Goal: Task Accomplishment & Management: Use online tool/utility

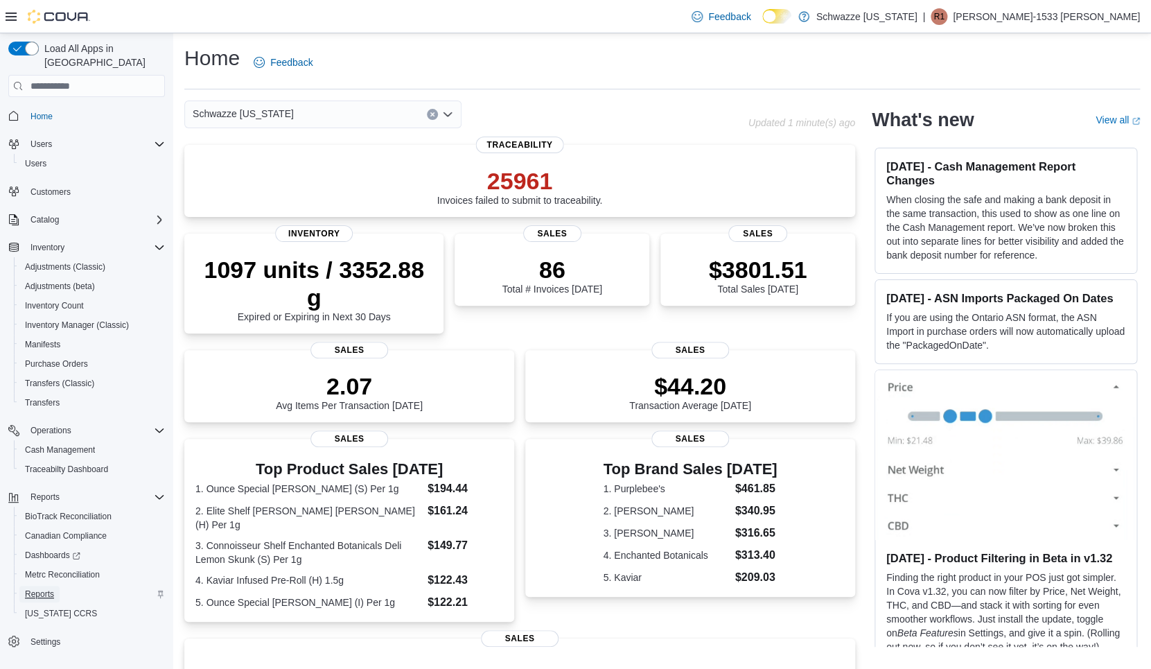
click at [43, 588] on span "Reports" at bounding box center [39, 593] width 29 height 11
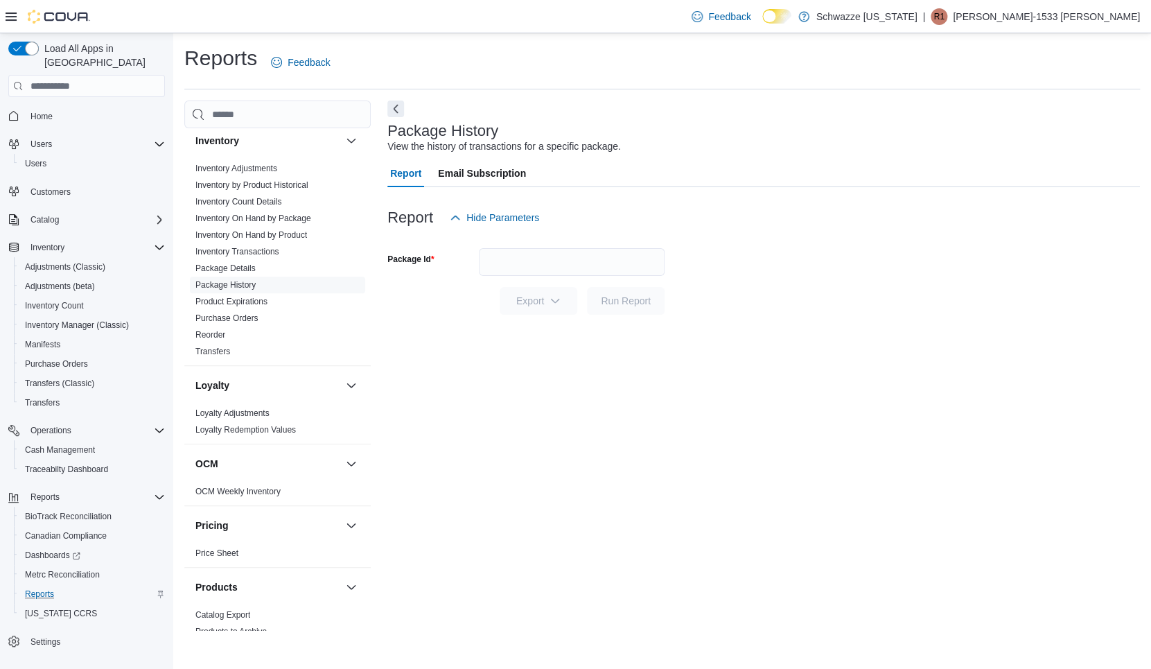
scroll to position [431, 0]
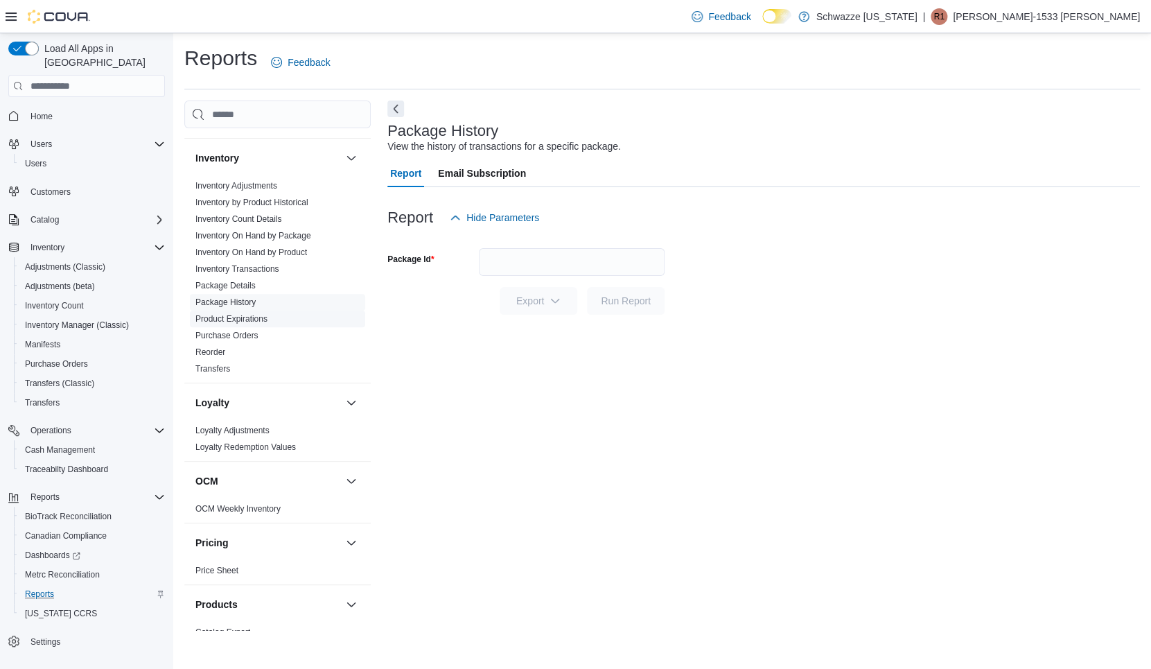
click at [230, 317] on link "Product Expirations" at bounding box center [231, 319] width 72 height 10
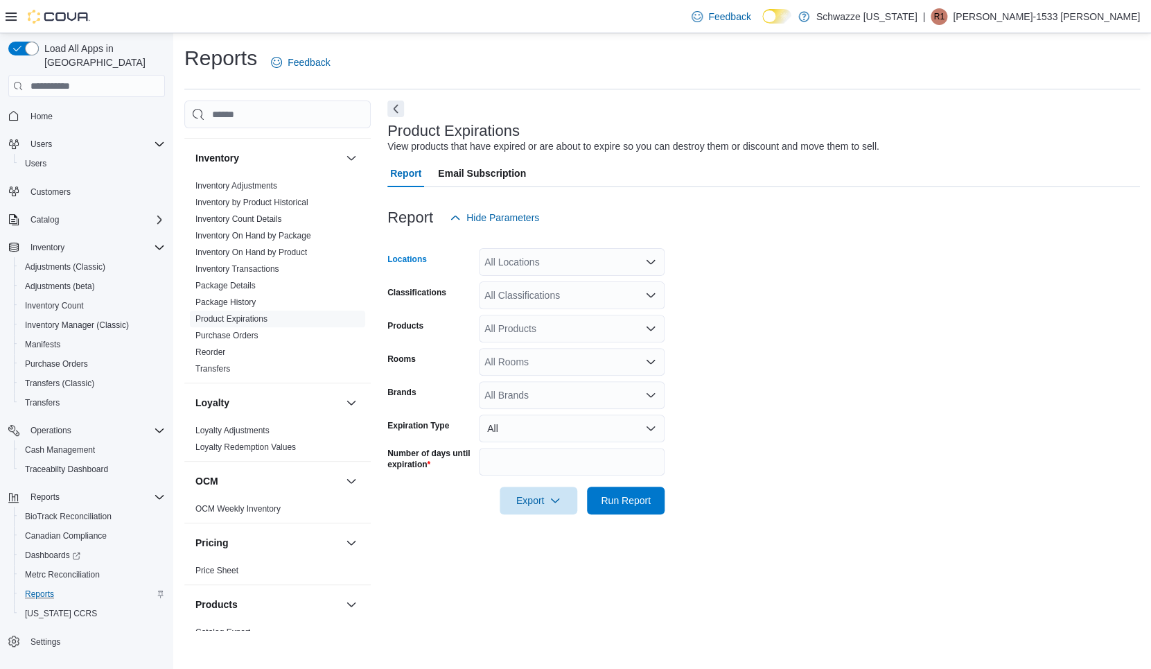
click at [514, 258] on div "All Locations" at bounding box center [572, 262] width 186 height 28
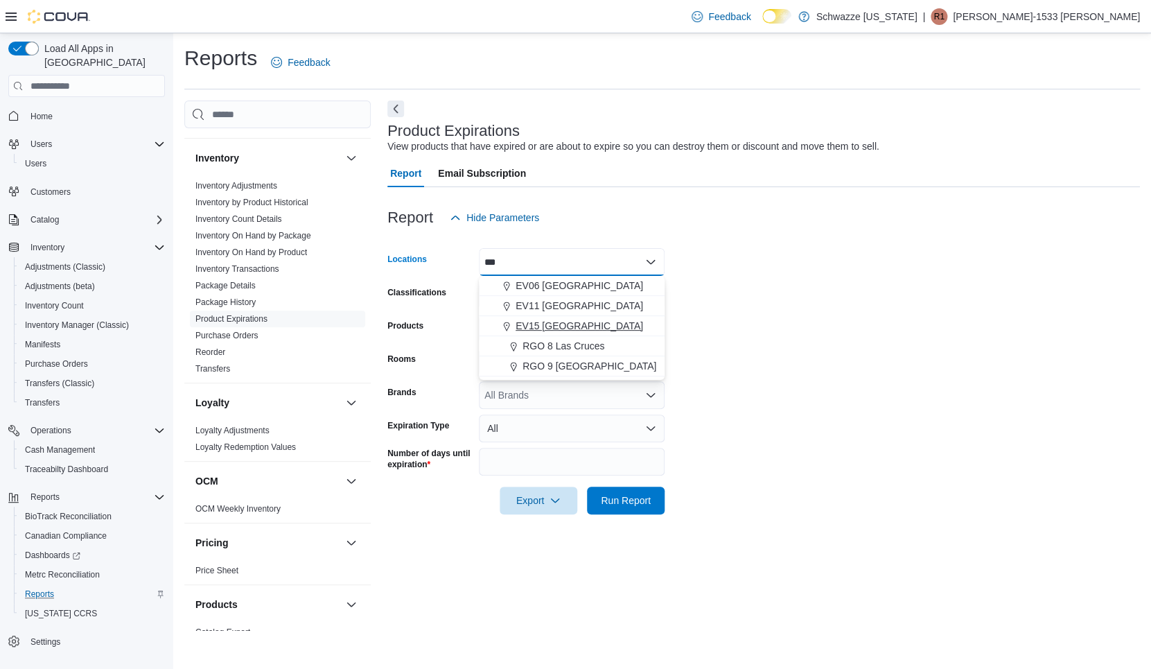
type input "***"
click at [567, 324] on span "EV15 [GEOGRAPHIC_DATA]" at bounding box center [579, 326] width 127 height 14
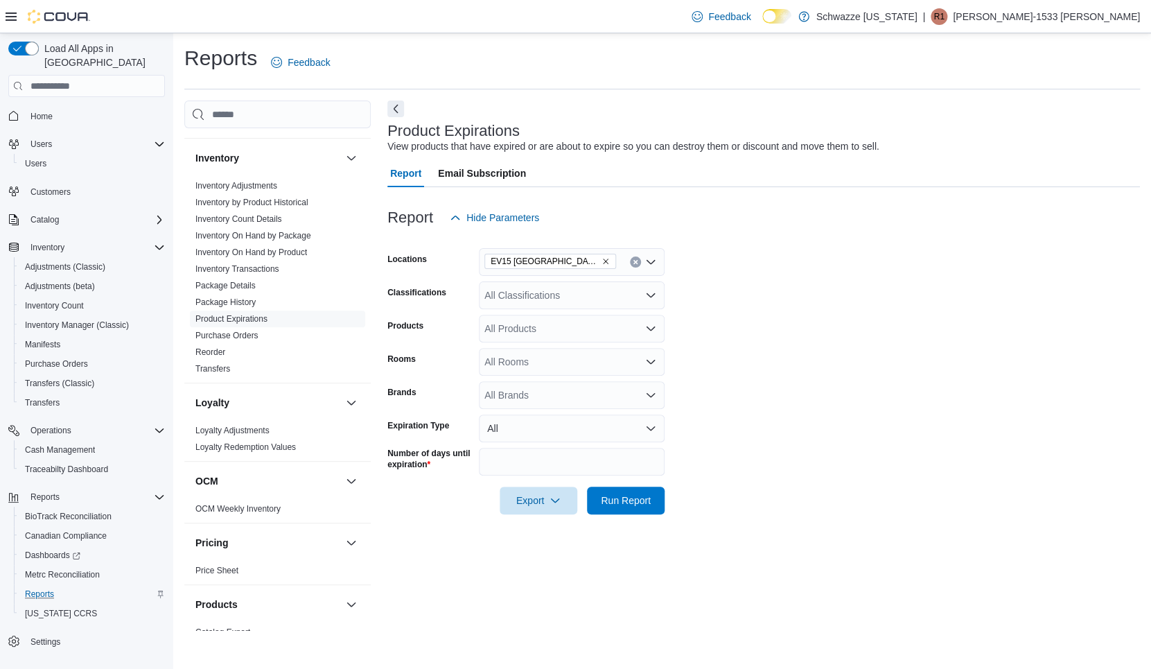
click at [739, 372] on form "Locations EV15 [GEOGRAPHIC_DATA] North Classifications All Classifications Prod…" at bounding box center [763, 372] width 752 height 283
click at [631, 497] on span "Run Report" at bounding box center [626, 500] width 50 height 14
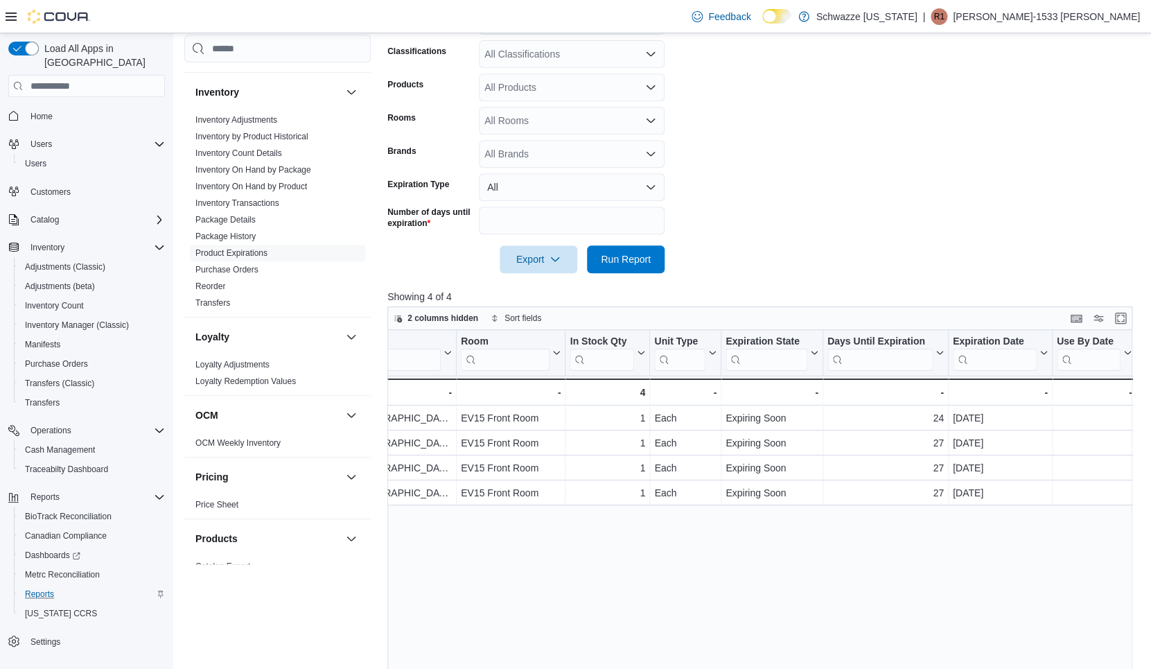
scroll to position [0, 609]
